Goal: Information Seeking & Learning: Learn about a topic

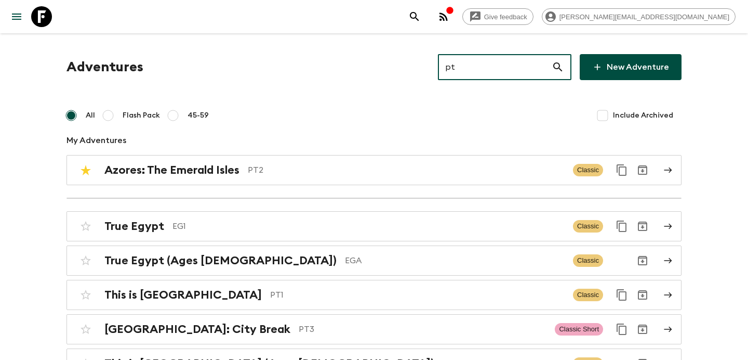
type input "pt2"
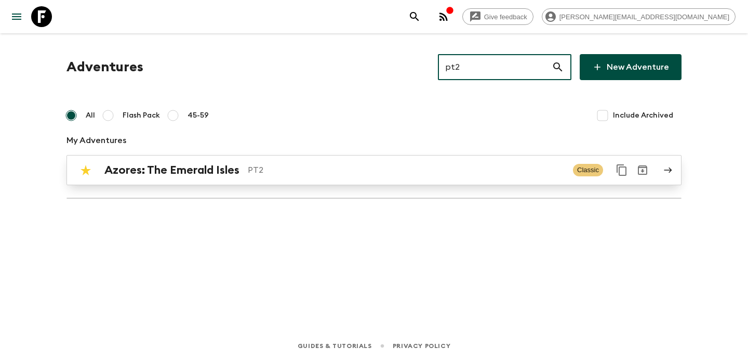
click at [321, 171] on p "PT2" at bounding box center [406, 170] width 317 height 12
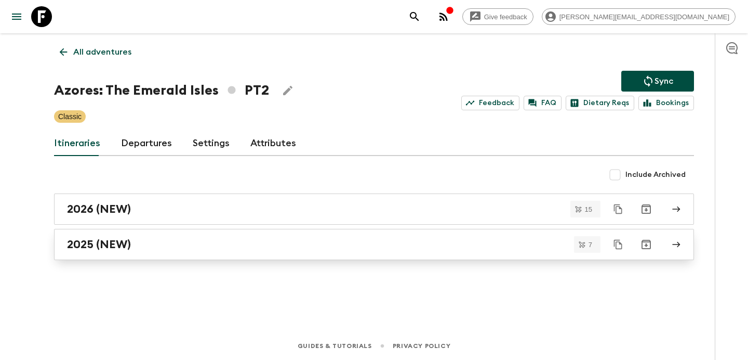
click at [338, 249] on div "2025 (NEW)" at bounding box center [364, 244] width 595 height 14
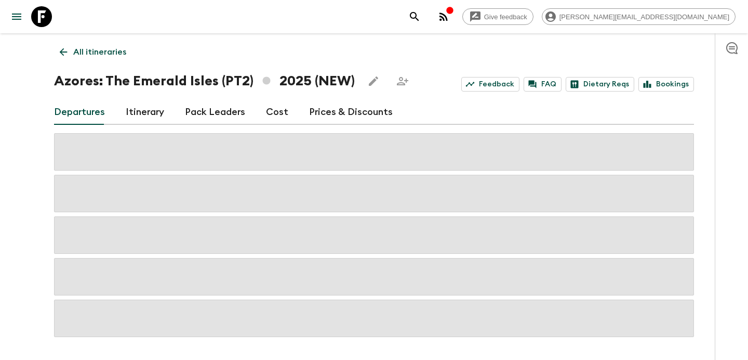
click at [269, 105] on link "Cost" at bounding box center [277, 112] width 22 height 25
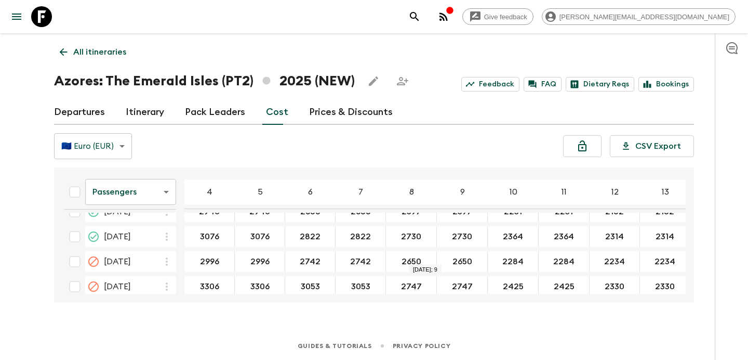
scroll to position [351, 0]
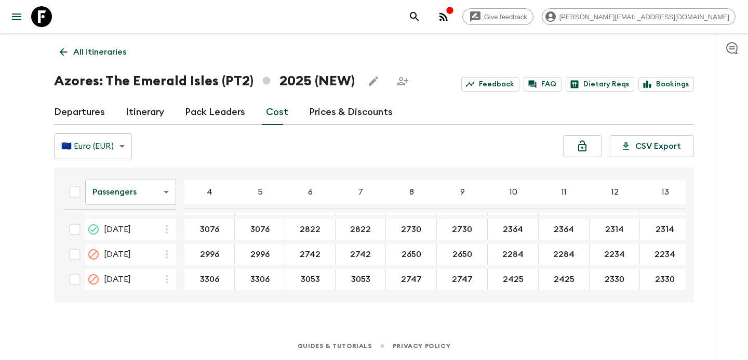
click at [104, 55] on p "All itineraries" at bounding box center [99, 52] width 53 height 12
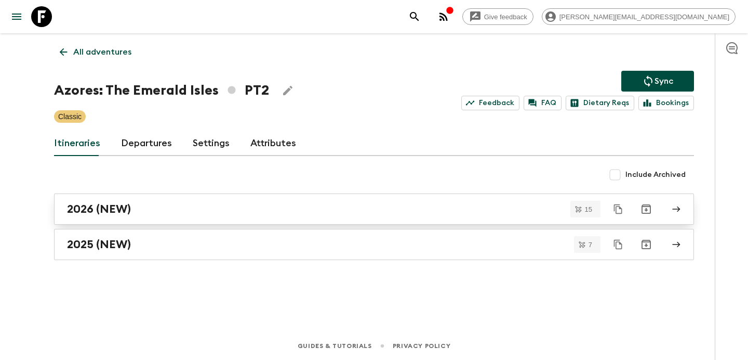
click at [248, 212] on div "2026 (NEW)" at bounding box center [364, 209] width 595 height 14
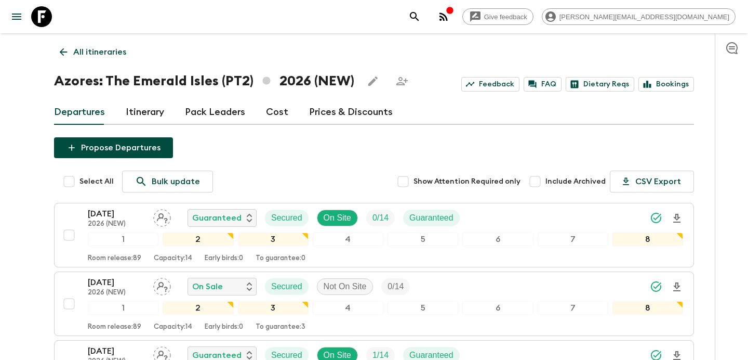
click at [101, 43] on link "All itineraries" at bounding box center [93, 52] width 78 height 21
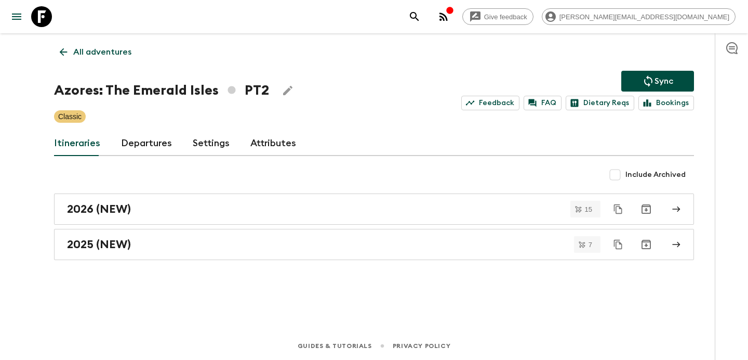
click at [100, 47] on p "All adventures" at bounding box center [102, 52] width 58 height 12
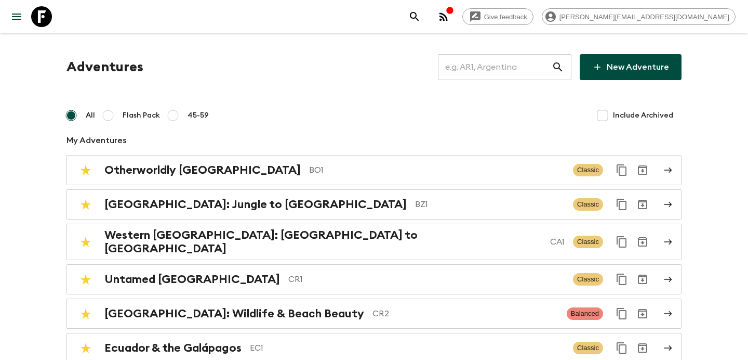
click at [492, 68] on input "text" at bounding box center [495, 66] width 114 height 29
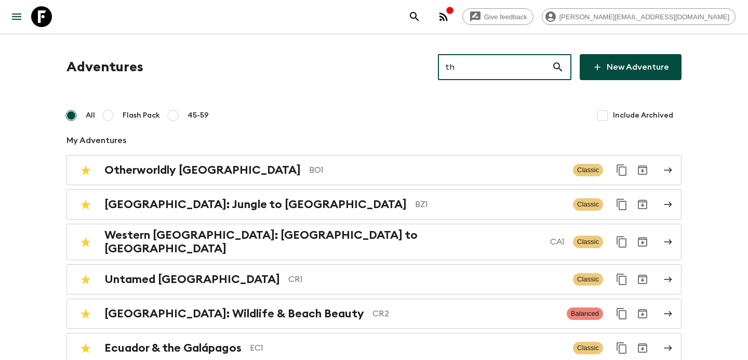
type input "th2"
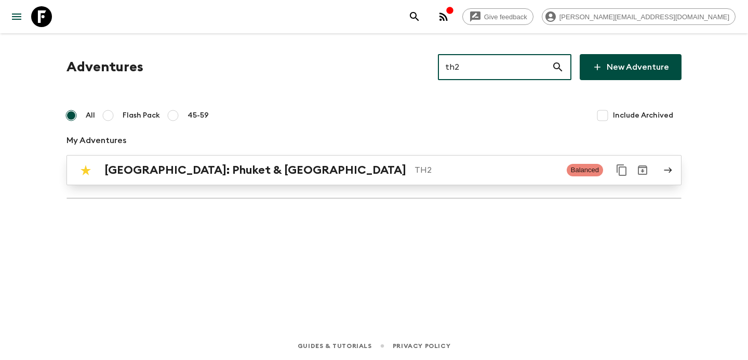
click at [349, 178] on div "[GEOGRAPHIC_DATA]: Phuket & Andaman Coast TH2 Balanced" at bounding box center [353, 170] width 557 height 21
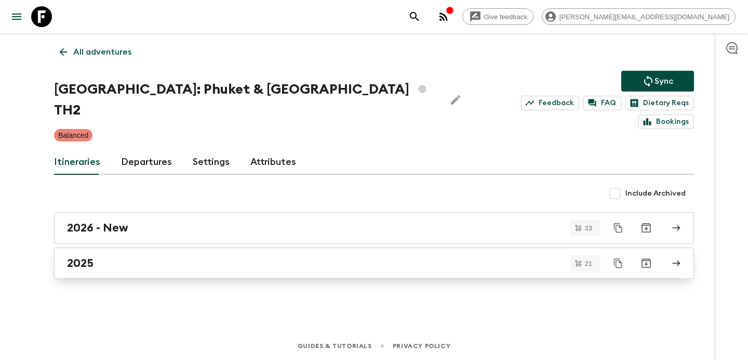
click at [256, 256] on div "2025" at bounding box center [364, 263] width 595 height 14
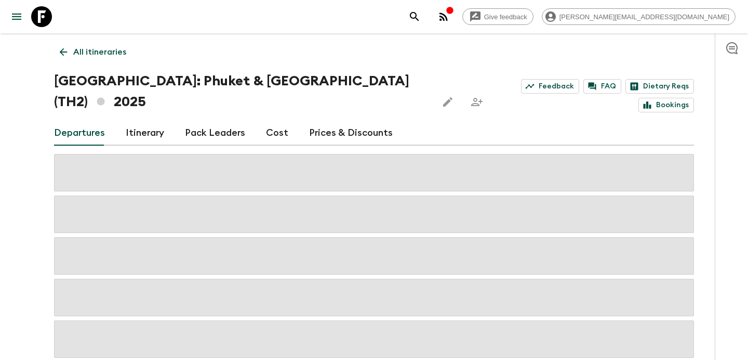
click at [268, 121] on link "Cost" at bounding box center [277, 133] width 22 height 25
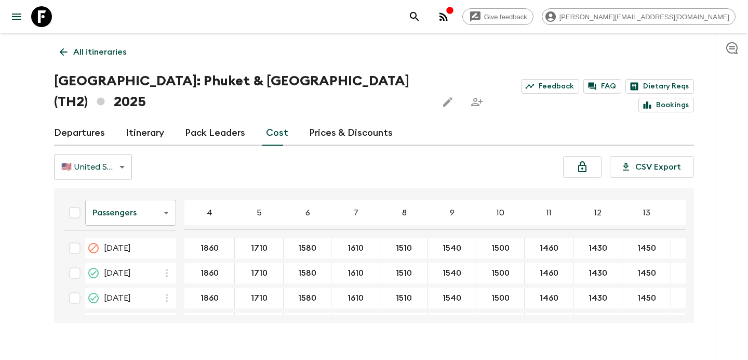
click at [157, 200] on body "Give feedback [PERSON_NAME][EMAIL_ADDRESS][DOMAIN_NAME] All itineraries [GEOGRA…" at bounding box center [374, 190] width 748 height 380
click at [151, 247] on li "Mandatory" at bounding box center [130, 250] width 91 height 17
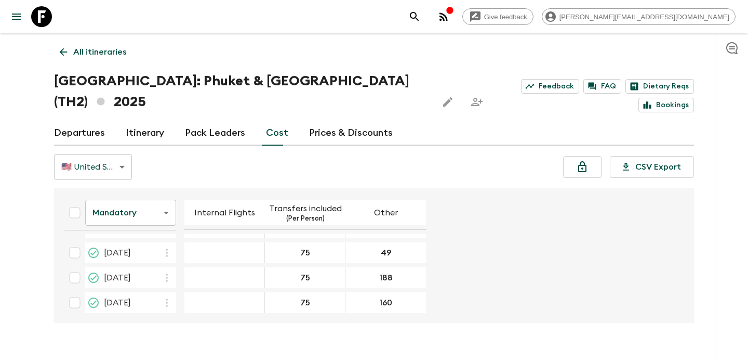
scroll to position [646, 0]
click at [75, 121] on link "Departures" at bounding box center [79, 133] width 51 height 25
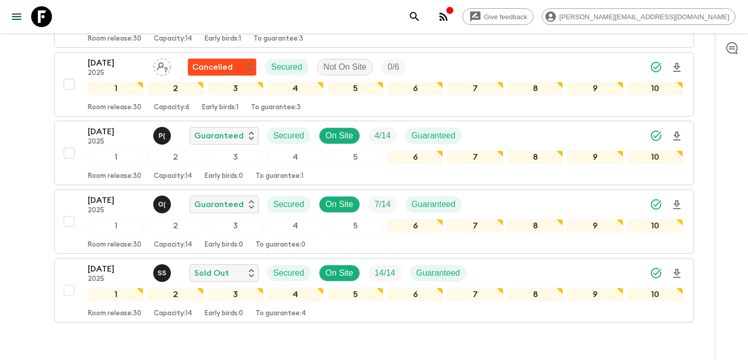
scroll to position [1337, 0]
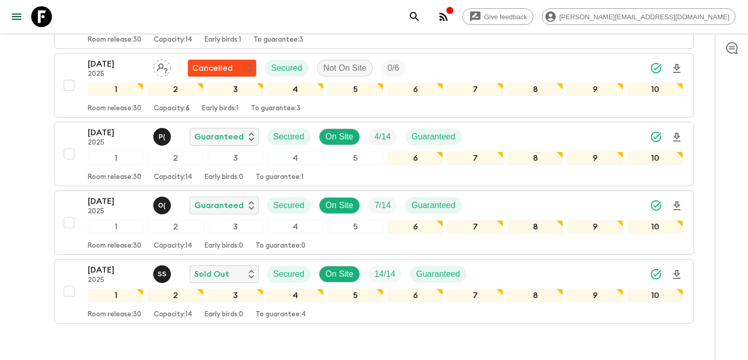
click at [448, 15] on icon "button" at bounding box center [444, 16] width 8 height 8
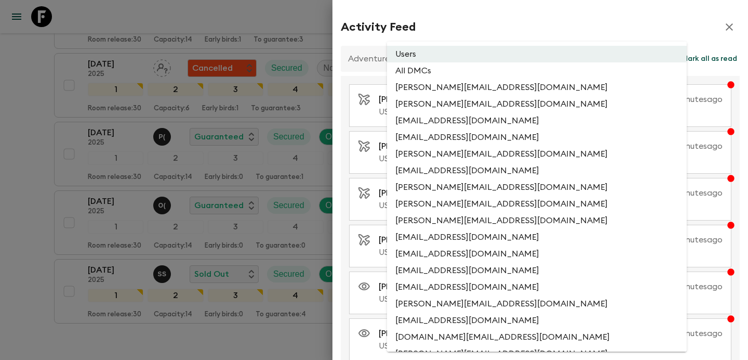
click at [478, 74] on li "All DMCs" at bounding box center [537, 70] width 300 height 17
type input "EXTERNAL_ONLY"
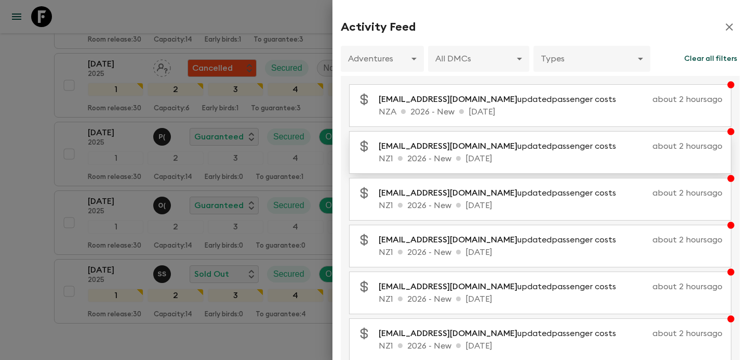
click at [479, 145] on p "[EMAIL_ADDRESS][DOMAIN_NAME] updated passenger costs" at bounding box center [502, 146] width 246 height 12
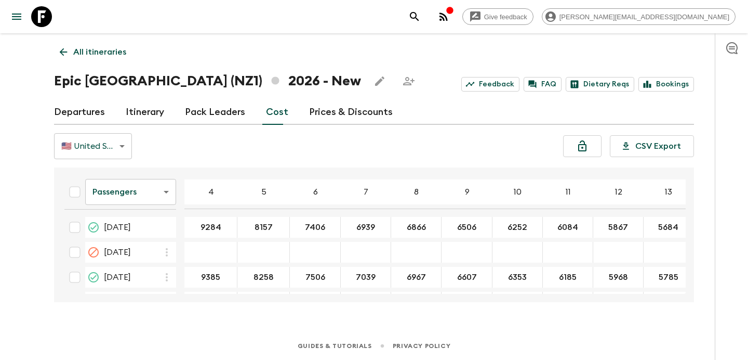
click at [98, 113] on link "Departures" at bounding box center [79, 112] width 51 height 25
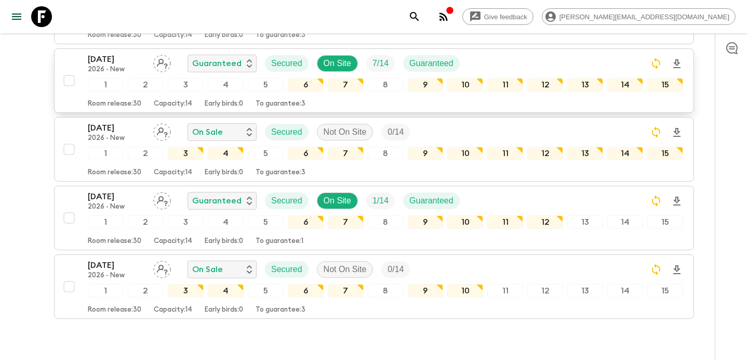
scroll to position [1031, 0]
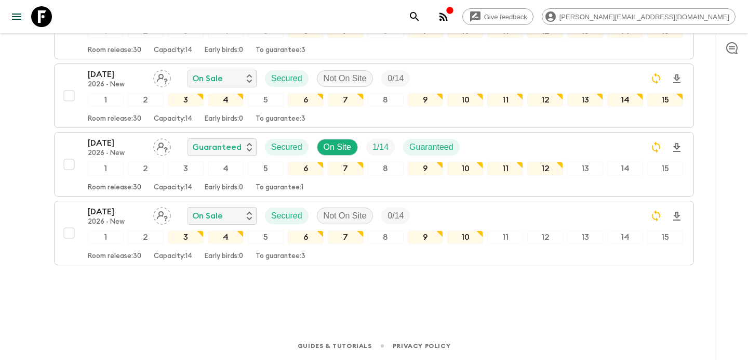
click at [454, 23] on button "button" at bounding box center [443, 16] width 21 height 21
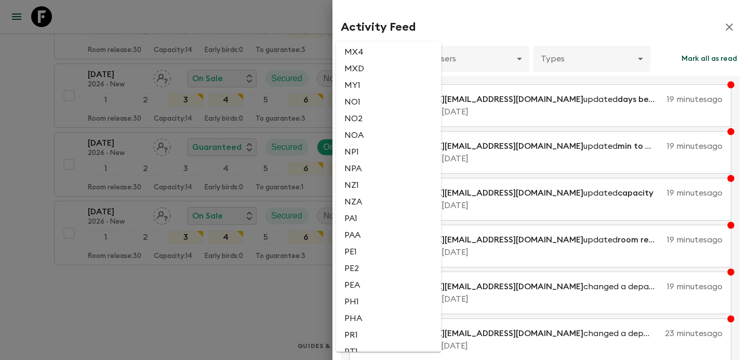
scroll to position [1923, 0]
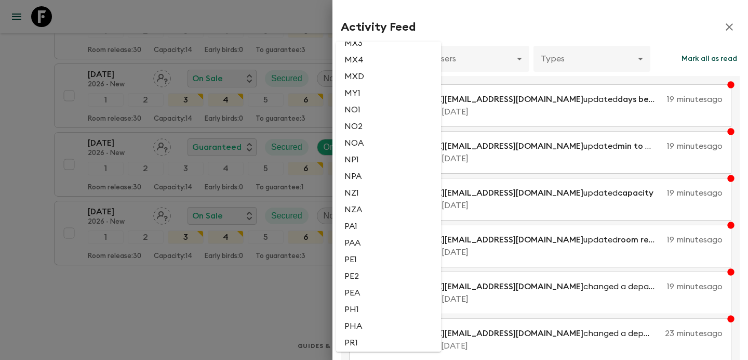
click at [369, 201] on li "NZ1" at bounding box center [388, 192] width 105 height 17
type input "cbf05843-2f19-4c0d-8fa1-1619daa7ad15"
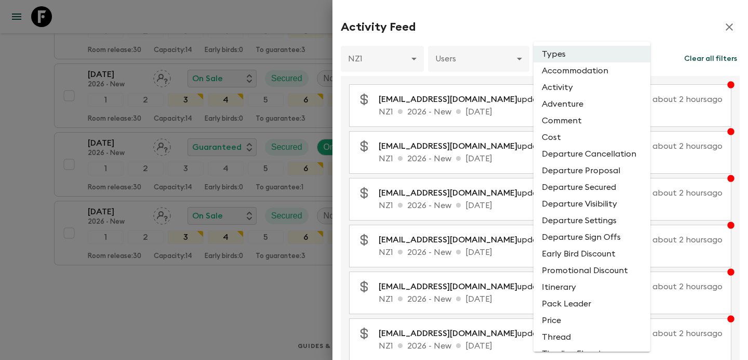
click at [571, 74] on li "Accommodation" at bounding box center [592, 70] width 117 height 17
type input "ACCOMMODATION"
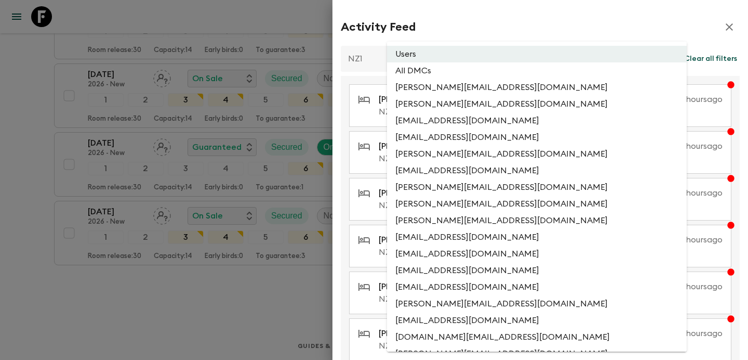
click at [482, 71] on li "All DMCs" at bounding box center [537, 70] width 300 height 17
type input "EXTERNAL_ONLY"
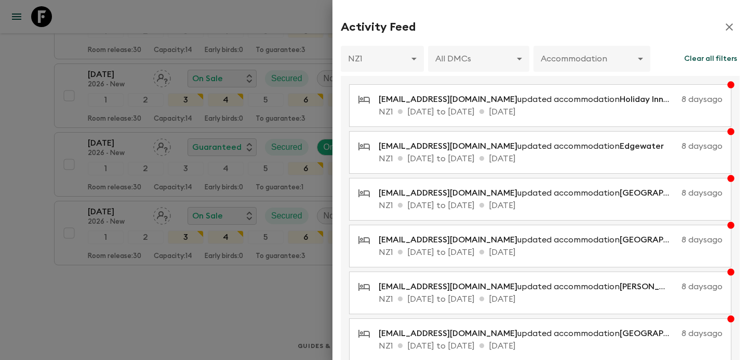
click at [24, 130] on div at bounding box center [374, 180] width 748 height 360
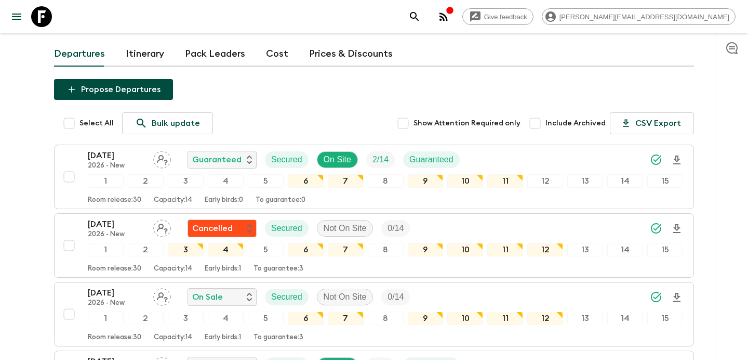
scroll to position [0, 0]
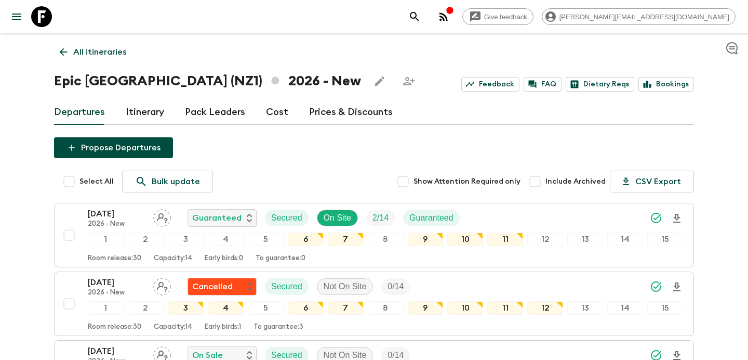
click at [62, 44] on link "All itineraries" at bounding box center [93, 52] width 78 height 21
